Goal: Task Accomplishment & Management: Complete application form

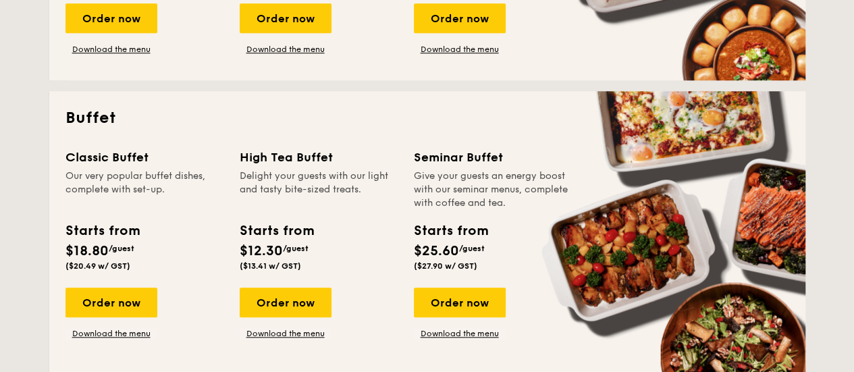
scroll to position [540, 0]
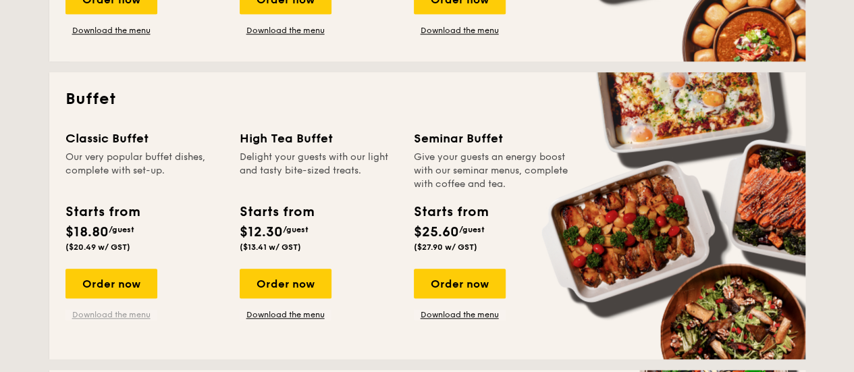
click at [103, 315] on link "Download the menu" at bounding box center [111, 314] width 92 height 11
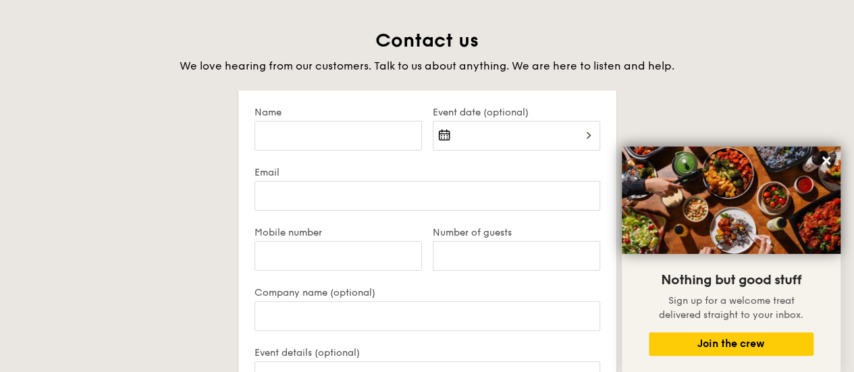
scroll to position [2597, 0]
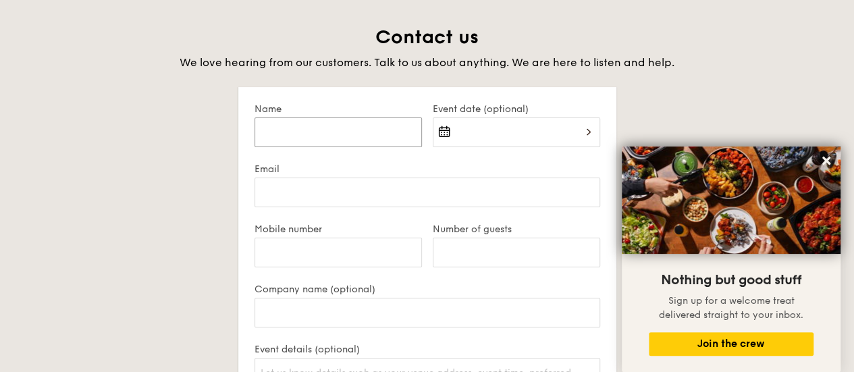
click at [355, 132] on input "Name" at bounding box center [338, 132] width 167 height 30
type input "[PERSON_NAME]"
type input "[EMAIL_ADDRESS][DOMAIN_NAME]"
type input "96127012"
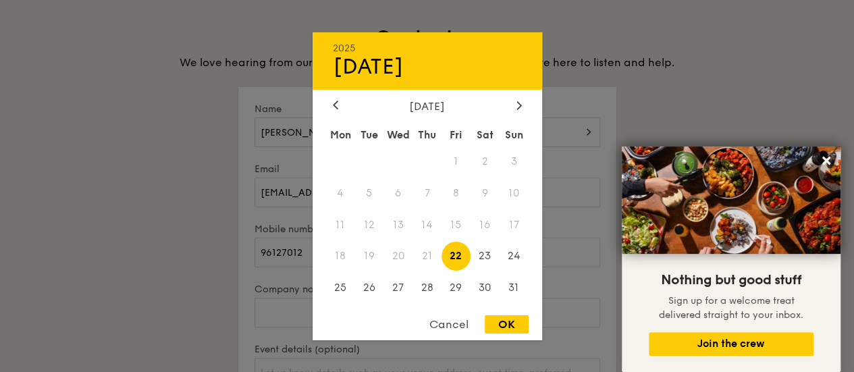
click at [459, 138] on div "2025 Aug [DATE] Tue Wed Thu Fri Sat Sun 1 2 3 4 5 6 7 8 9 10 11 12 13 14 15 16 …" at bounding box center [516, 140] width 167 height 46
click at [517, 103] on icon at bounding box center [519, 105] width 5 height 9
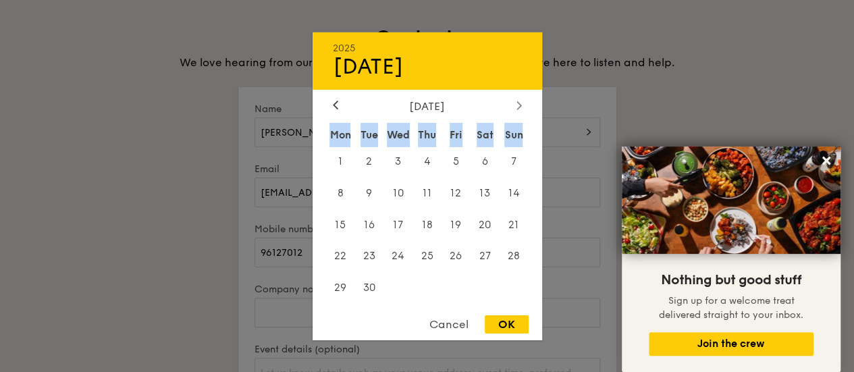
click at [517, 103] on icon at bounding box center [519, 105] width 5 height 9
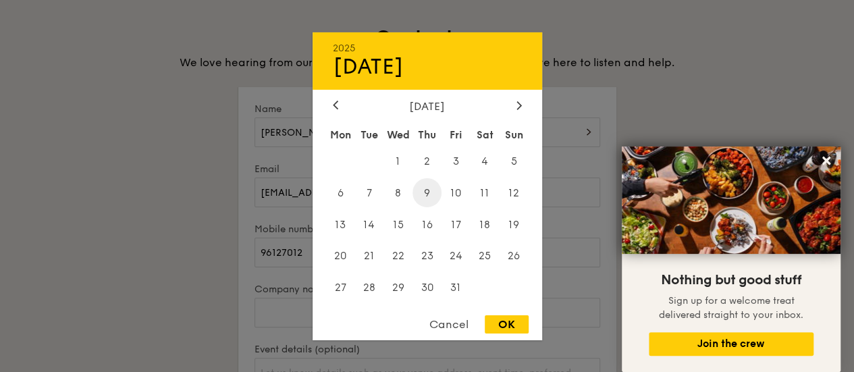
click at [429, 186] on span "9" at bounding box center [427, 192] width 29 height 29
click at [494, 315] on div "Cancel OK" at bounding box center [428, 327] width 230 height 25
click at [501, 321] on div "OK" at bounding box center [507, 324] width 44 height 18
type input "Oct 09, 2025"
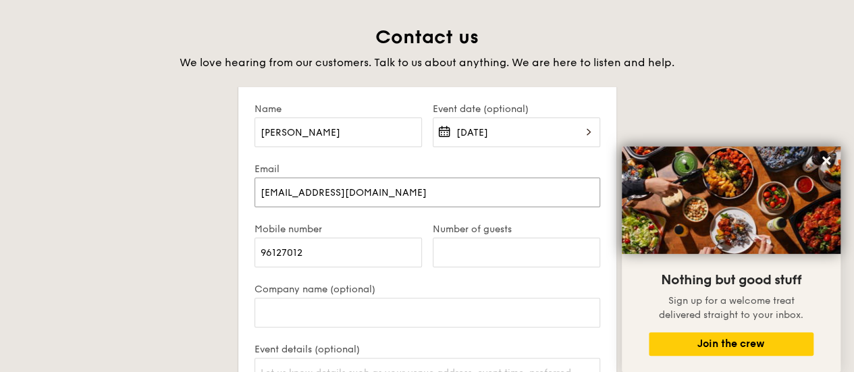
drag, startPoint x: 420, startPoint y: 191, endPoint x: 207, endPoint y: 219, distance: 214.6
click at [207, 219] on div "Contact us We love hearing from our customers. Talk to us about anything. We ar…" at bounding box center [427, 338] width 756 height 627
type input "Daphne.ng@rysense.sg"
drag, startPoint x: 455, startPoint y: 248, endPoint x: 504, endPoint y: 255, distance: 49.8
click at [456, 248] on input "Number of guests" at bounding box center [516, 253] width 167 height 30
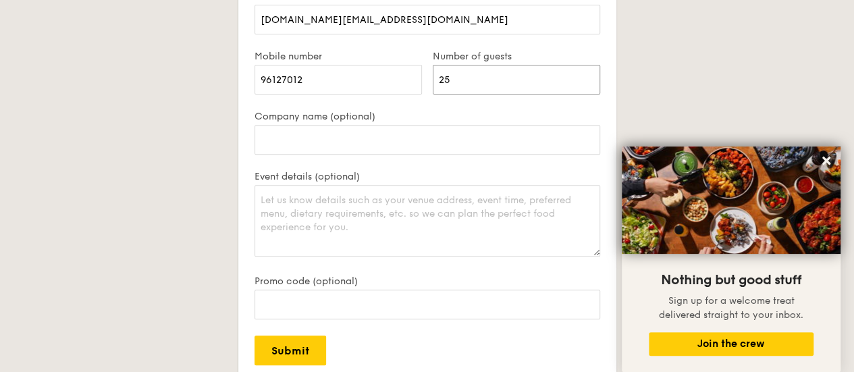
scroll to position [2799, 0]
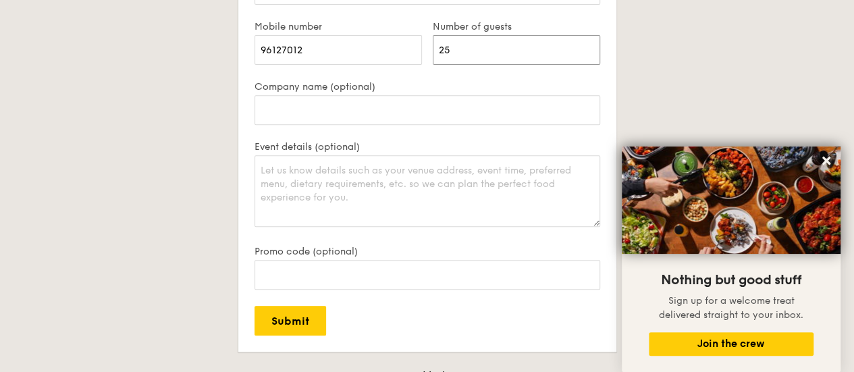
type input "25"
click at [437, 192] on textarea "Event details (optional)" at bounding box center [428, 191] width 346 height 72
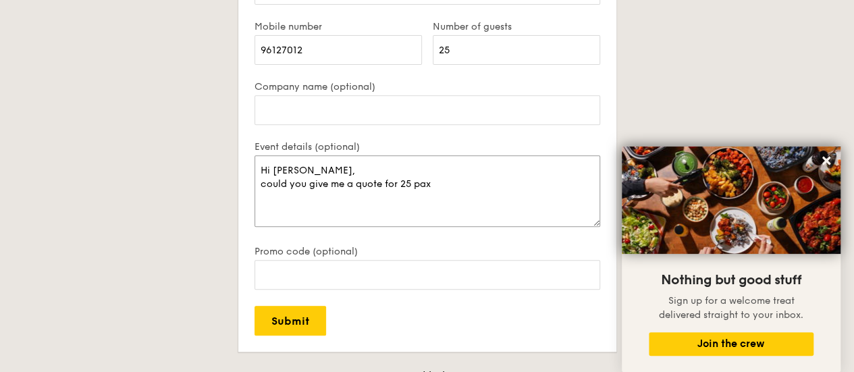
click at [447, 186] on textarea "Hi Grain, could you give me a quote for 25 pax" at bounding box center [428, 191] width 346 height 72
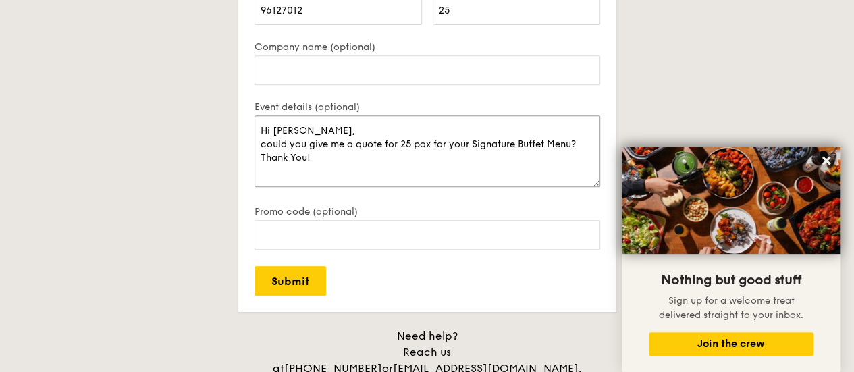
scroll to position [2935, 0]
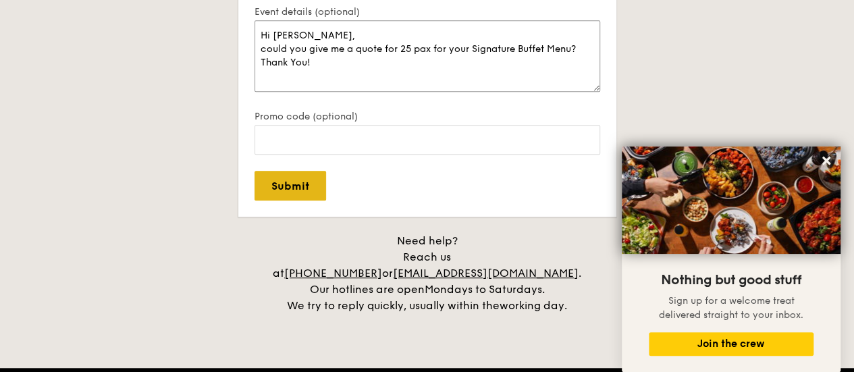
type textarea "Hi Grain, could you give me a quote for 25 pax for your Signature Buffet Menu? …"
click at [312, 189] on input "Submit" at bounding box center [291, 186] width 72 height 30
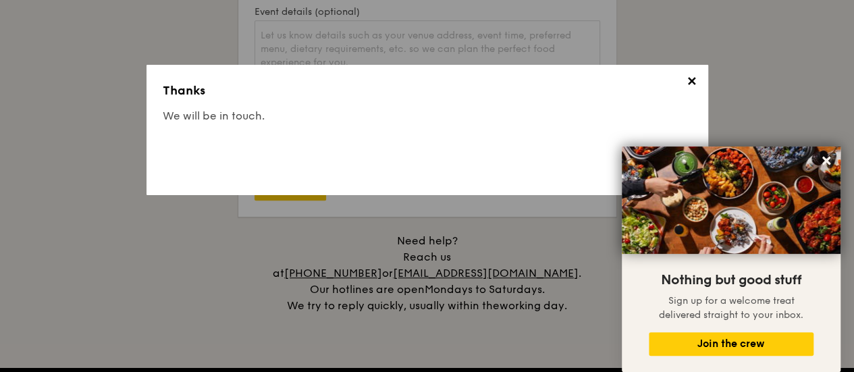
click at [689, 78] on span "✕" at bounding box center [692, 83] width 19 height 19
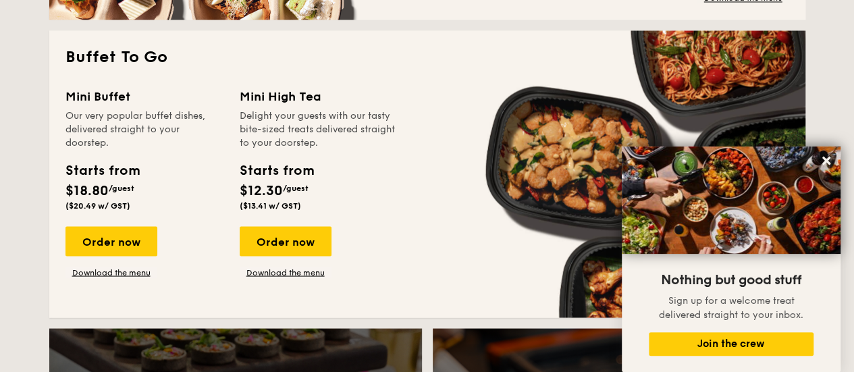
scroll to position [1111, 0]
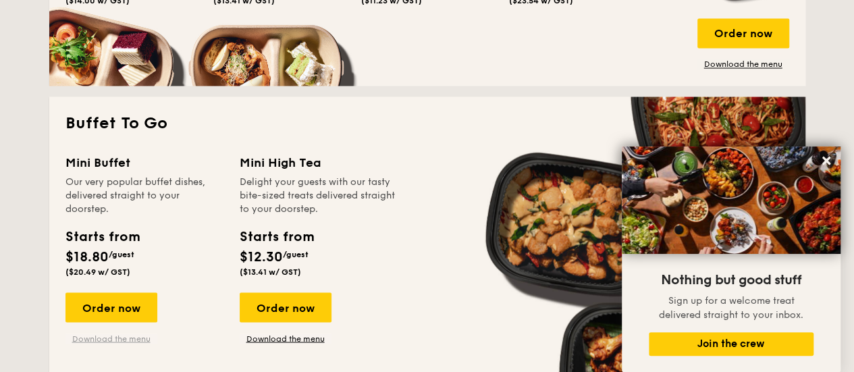
click at [126, 333] on link "Download the menu" at bounding box center [111, 338] width 92 height 11
